Goal: Information Seeking & Learning: Learn about a topic

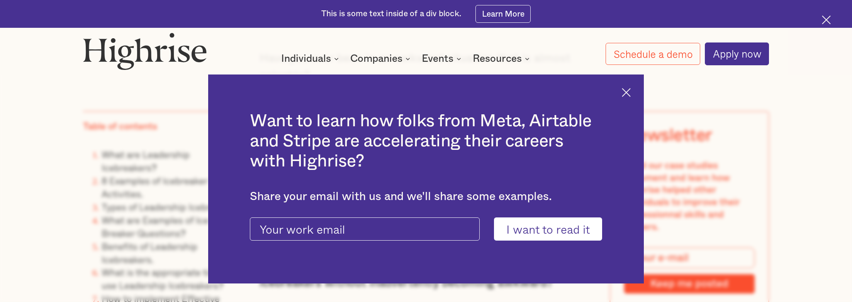
scroll to position [772, 0]
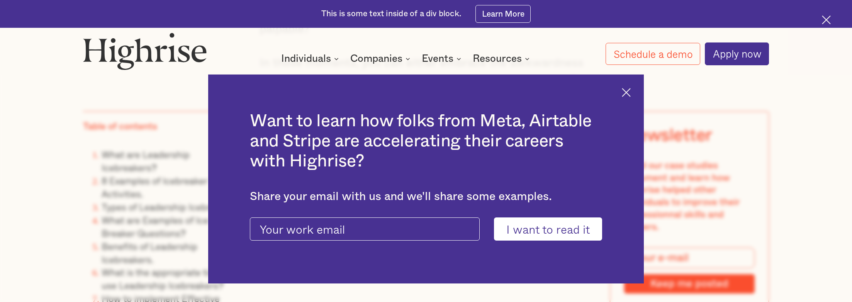
click at [628, 90] on img at bounding box center [626, 92] width 9 height 9
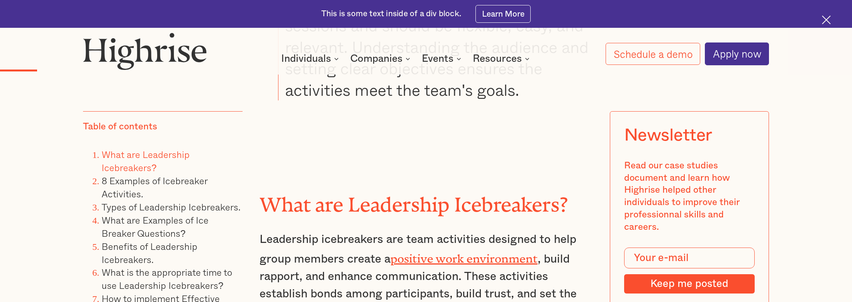
scroll to position [1545, 0]
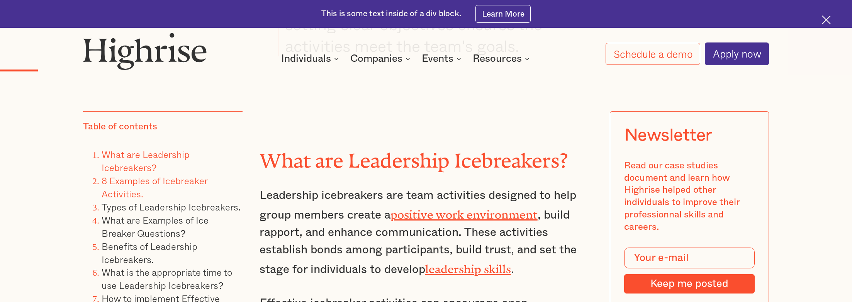
click at [184, 180] on link "8 Examples of Icebreaker Activities." at bounding box center [155, 186] width 106 height 27
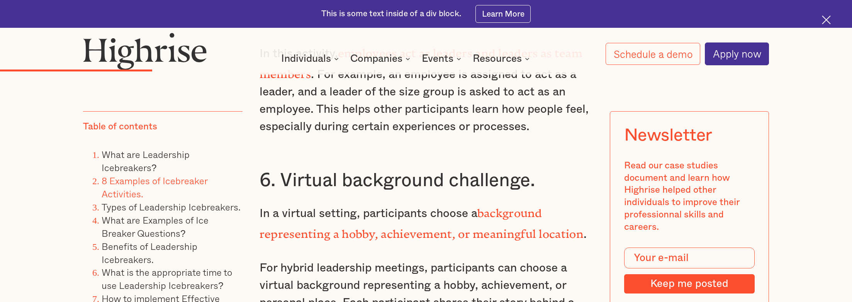
scroll to position [3152, 0]
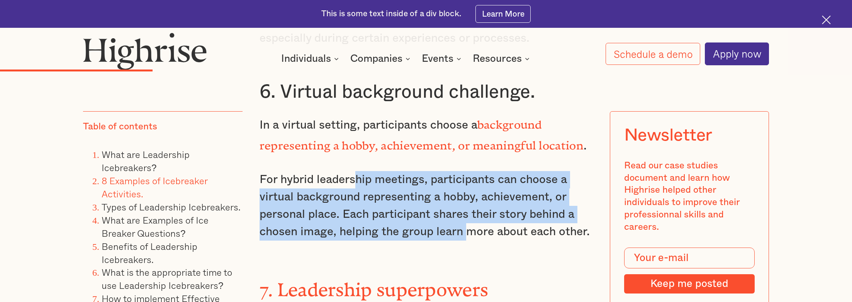
drag, startPoint x: 358, startPoint y: 140, endPoint x: 470, endPoint y: 195, distance: 124.0
click at [470, 195] on p "For hybrid leadership meetings, participants can choose a virtual background re…" at bounding box center [425, 206] width 333 height 70
click at [465, 195] on p "For hybrid leadership meetings, participants can choose a virtual background re…" at bounding box center [425, 206] width 333 height 70
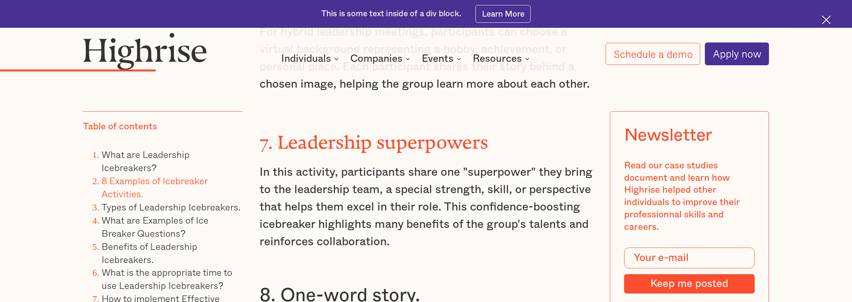
scroll to position [3307, 0]
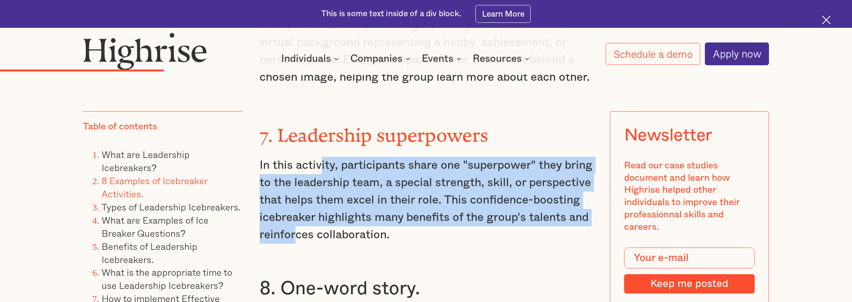
drag, startPoint x: 323, startPoint y: 120, endPoint x: 423, endPoint y: 192, distance: 123.4
click at [423, 192] on p "In this activity, participants share one "superpower" they bring to the leaders…" at bounding box center [425, 200] width 333 height 87
drag, startPoint x: 417, startPoint y: 192, endPoint x: 332, endPoint y: 127, distance: 107.5
click at [332, 157] on p "In this activity, participants share one "superpower" they bring to the leaders…" at bounding box center [425, 200] width 333 height 87
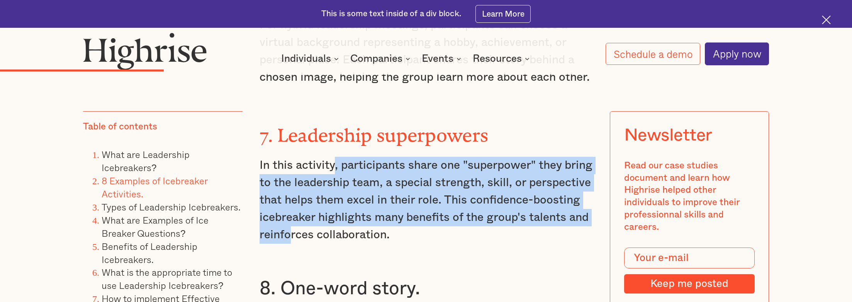
click at [332, 157] on p "In this activity, participants share one "superpower" they bring to the leaders…" at bounding box center [425, 200] width 333 height 87
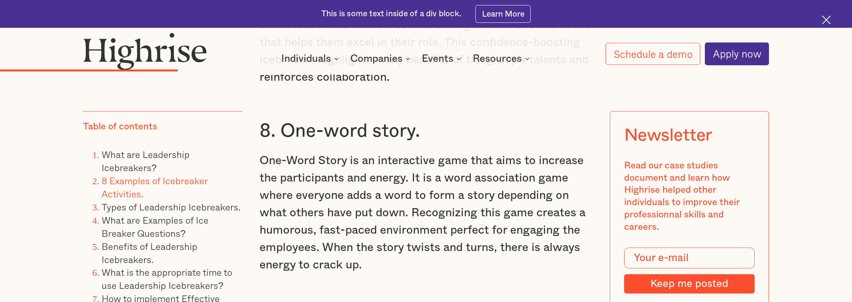
scroll to position [3423, 0]
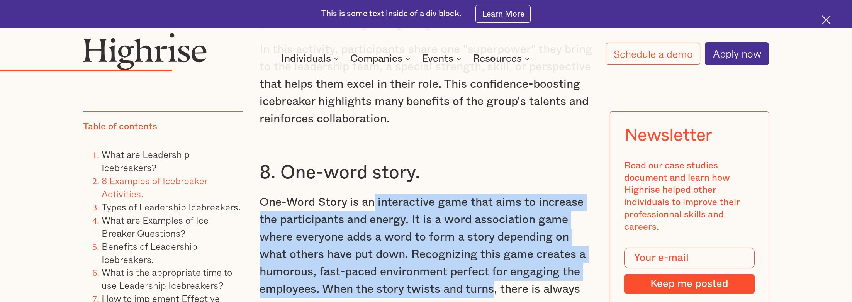
drag, startPoint x: 373, startPoint y: 159, endPoint x: 494, endPoint y: 242, distance: 146.4
click at [494, 242] on p "One-Word Story is an interactive game that aims to increase the participants an…" at bounding box center [425, 255] width 333 height 122
drag, startPoint x: 491, startPoint y: 242, endPoint x: 361, endPoint y: 158, distance: 154.3
click at [361, 194] on p "One-Word Story is an interactive game that aims to increase the participants an…" at bounding box center [425, 255] width 333 height 122
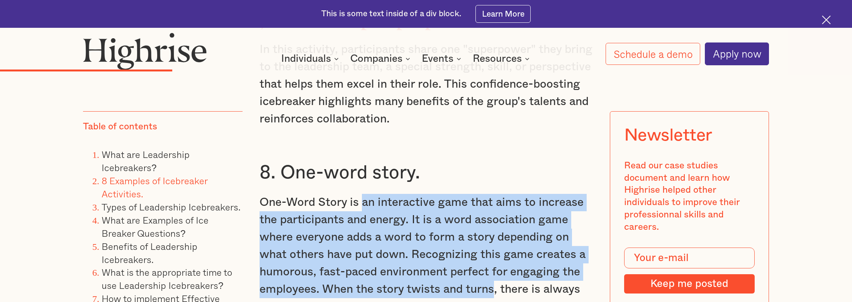
click at [361, 194] on p "One-Word Story is an interactive game that aims to increase the participants an…" at bounding box center [425, 255] width 333 height 122
drag, startPoint x: 361, startPoint y: 158, endPoint x: 488, endPoint y: 245, distance: 153.7
click at [488, 245] on p "One-Word Story is an interactive game that aims to increase the participants an…" at bounding box center [425, 255] width 333 height 122
